Goal: Task Accomplishment & Management: Manage account settings

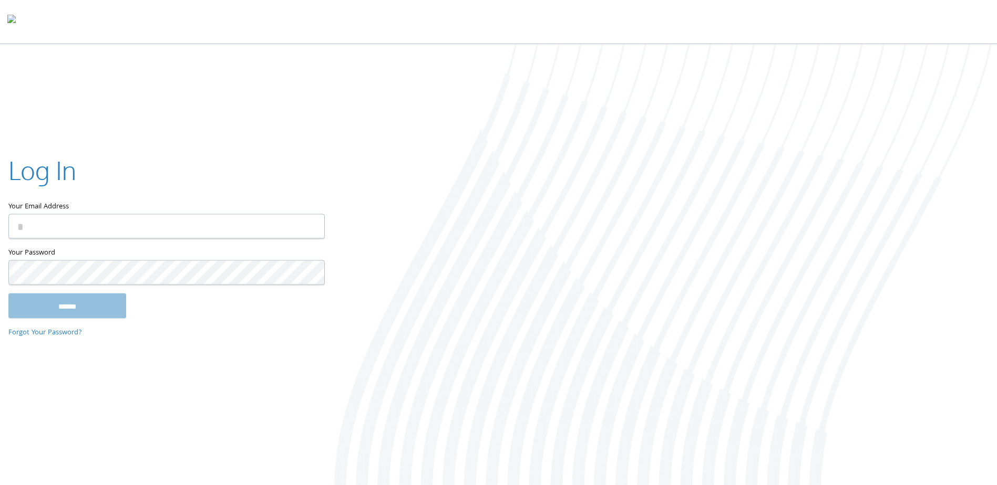
paste input "**********"
type input "**********"
click at [62, 310] on input "******" at bounding box center [67, 306] width 118 height 25
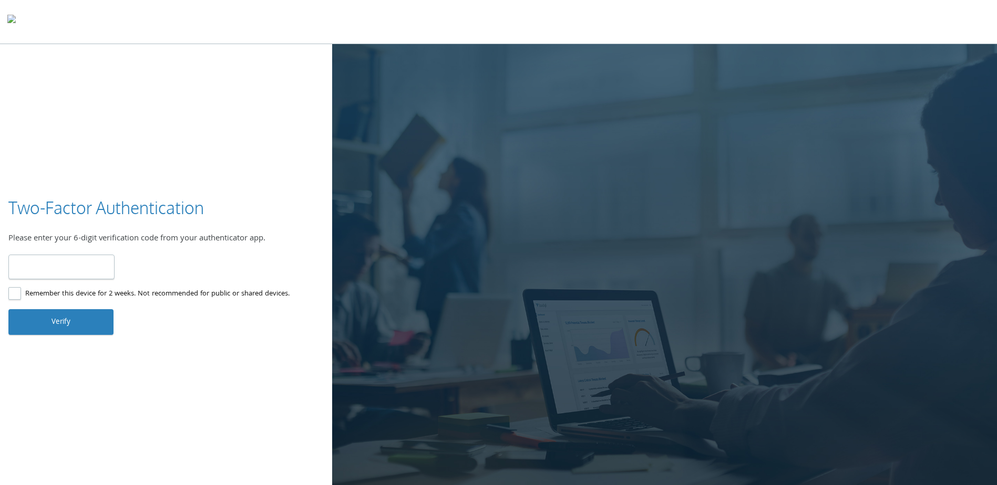
type input "******"
